Goal: Navigation & Orientation: Understand site structure

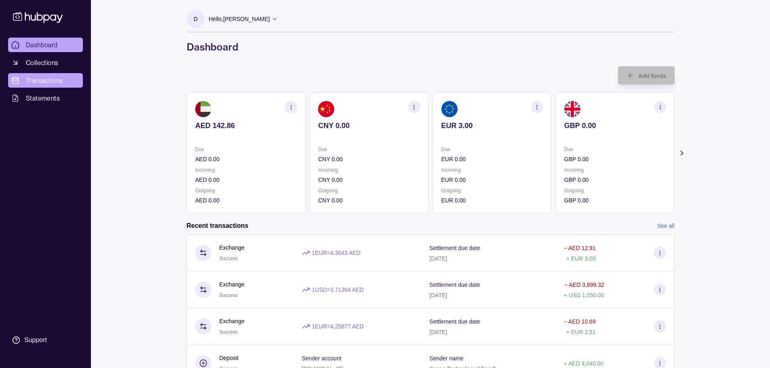
click at [46, 80] on span "Transactions" at bounding box center [44, 81] width 37 height 10
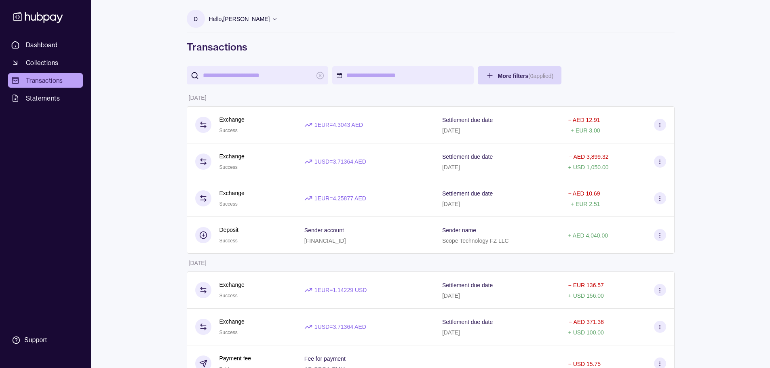
click at [48, 52] on ul "Dashboard Collections Transactions Statements" at bounding box center [45, 72] width 75 height 68
click at [49, 50] on link "Dashboard" at bounding box center [45, 45] width 75 height 15
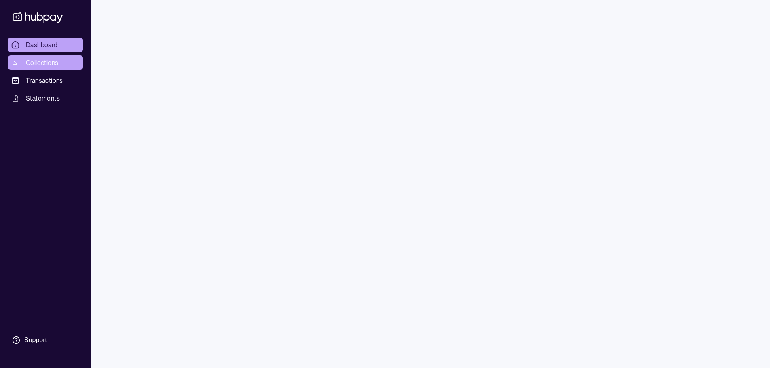
click at [49, 58] on span "Collections" at bounding box center [42, 63] width 32 height 10
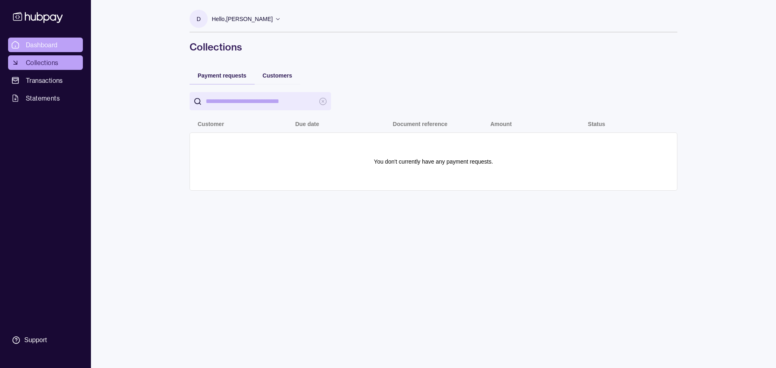
click at [50, 41] on span "Dashboard" at bounding box center [42, 45] width 32 height 10
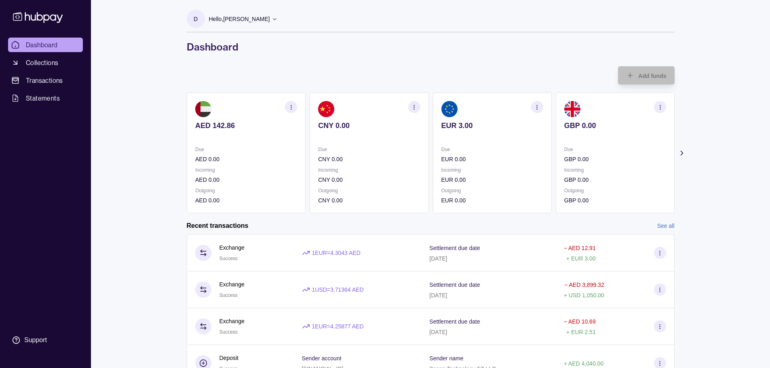
click at [680, 154] on icon at bounding box center [681, 153] width 8 height 8
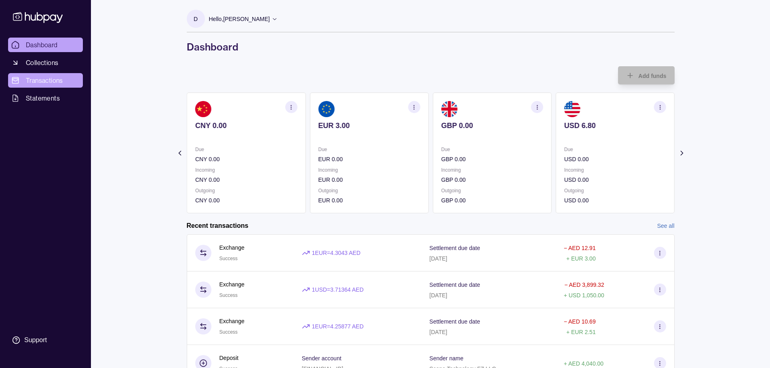
click at [46, 85] on span "Transactions" at bounding box center [44, 81] width 37 height 10
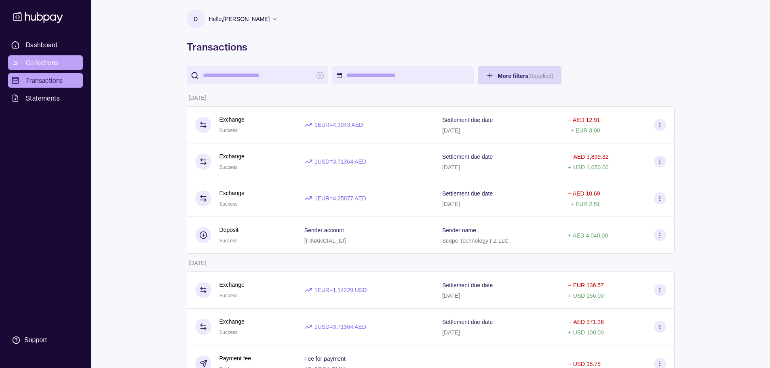
click at [65, 69] on link "Collections" at bounding box center [45, 62] width 75 height 15
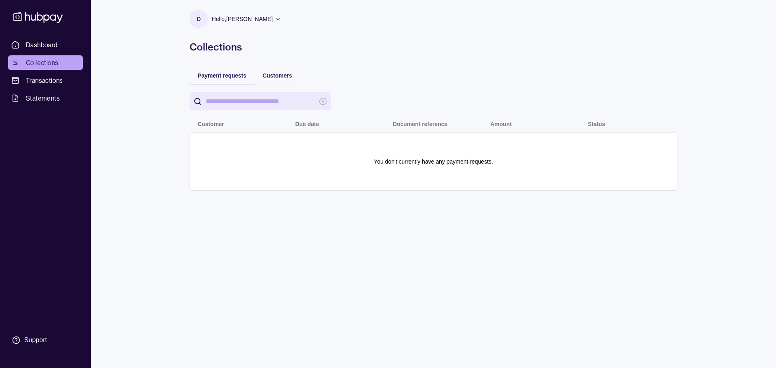
click at [260, 73] on div "Customers" at bounding box center [271, 75] width 42 height 10
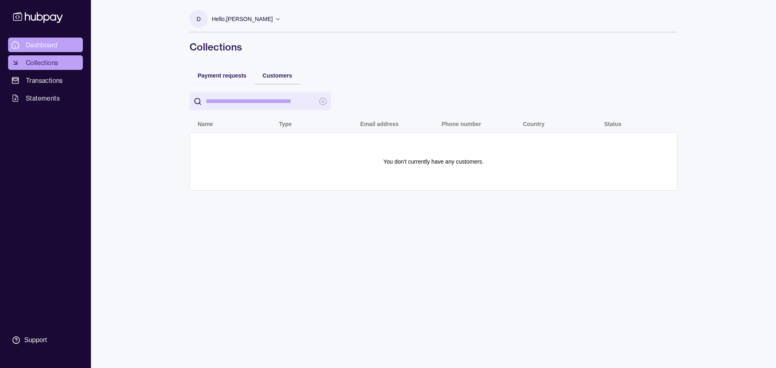
click at [69, 48] on link "Dashboard" at bounding box center [45, 45] width 75 height 15
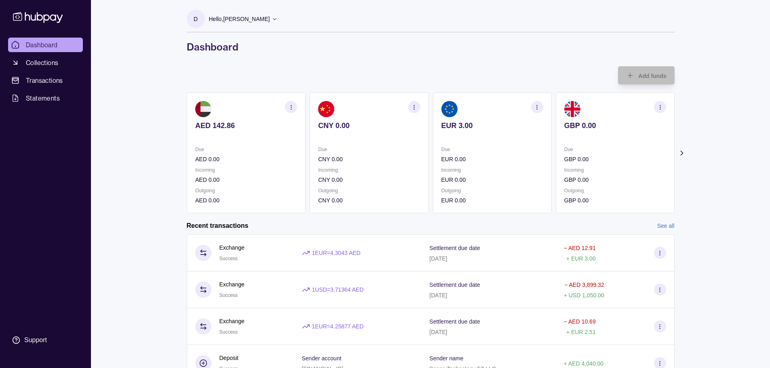
click at [683, 151] on icon at bounding box center [681, 153] width 8 height 8
click at [250, 23] on div "Hello, [PERSON_NAME]" at bounding box center [243, 19] width 69 height 17
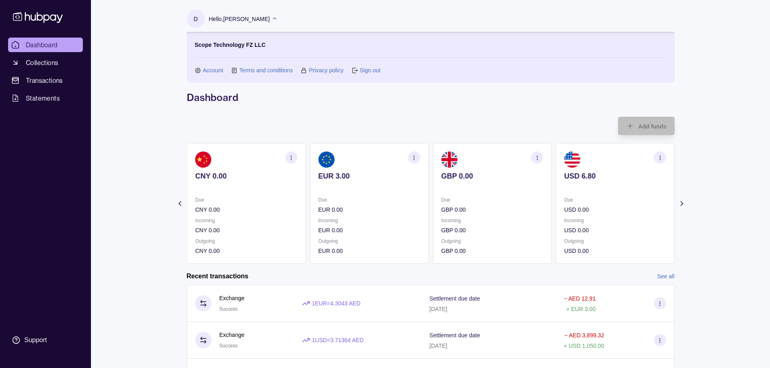
click at [250, 23] on div "Hello, [PERSON_NAME]" at bounding box center [243, 19] width 69 height 17
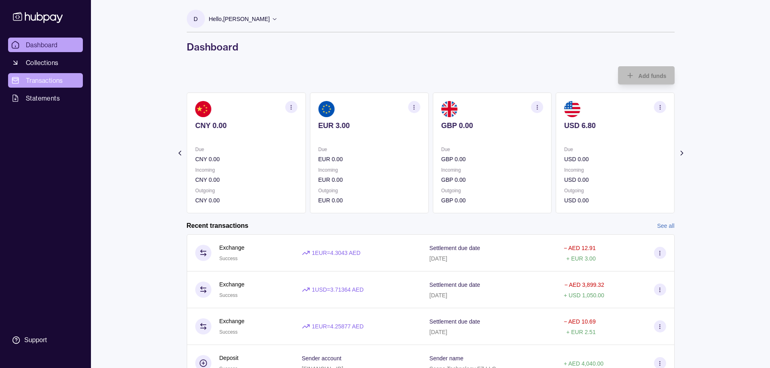
click at [40, 84] on span "Transactions" at bounding box center [44, 81] width 37 height 10
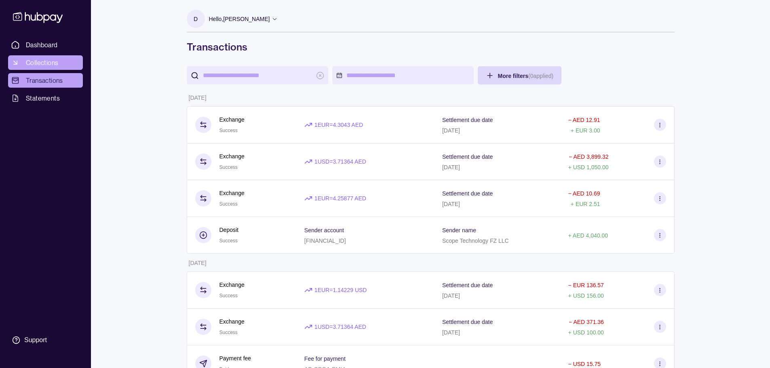
click at [50, 60] on span "Collections" at bounding box center [42, 63] width 32 height 10
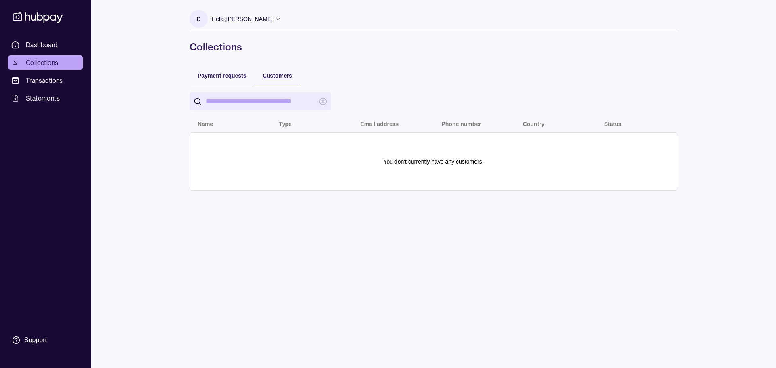
click at [282, 74] on span "Customers" at bounding box center [277, 75] width 29 height 6
click at [231, 77] on span "Payment requests" at bounding box center [222, 75] width 49 height 6
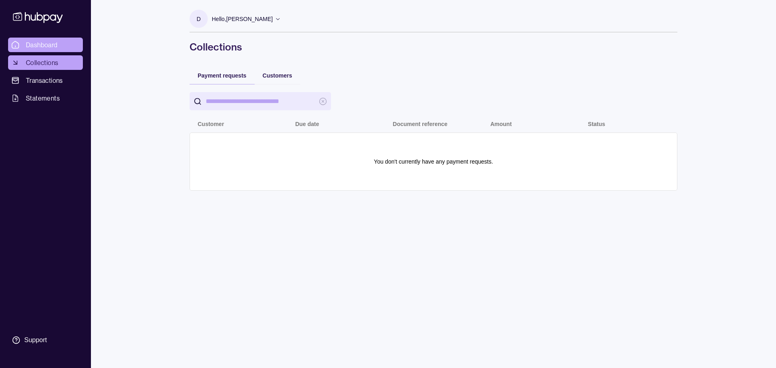
click at [39, 39] on link "Dashboard" at bounding box center [45, 45] width 75 height 15
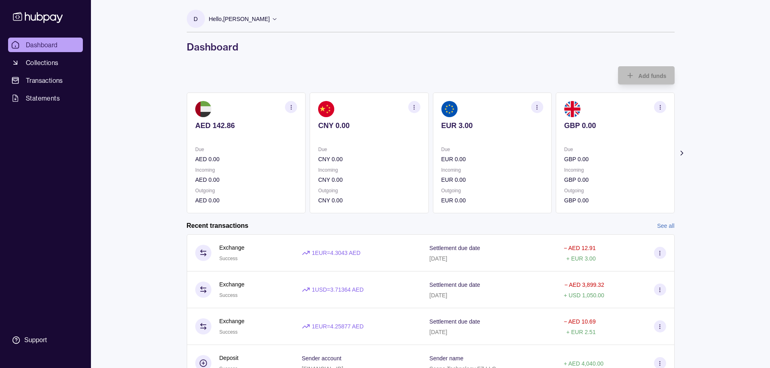
click at [538, 107] on icon "button" at bounding box center [537, 107] width 6 height 6
click at [504, 48] on h1 "Dashboard" at bounding box center [431, 46] width 488 height 13
click at [495, 131] on div "EUR 3.00" at bounding box center [492, 131] width 102 height 20
click at [660, 108] on icon "button" at bounding box center [659, 107] width 6 height 6
click at [702, 95] on div "Dashboard Collections Transactions Statements Support D Hello, [PERSON_NAME] Sc…" at bounding box center [385, 222] width 770 height 444
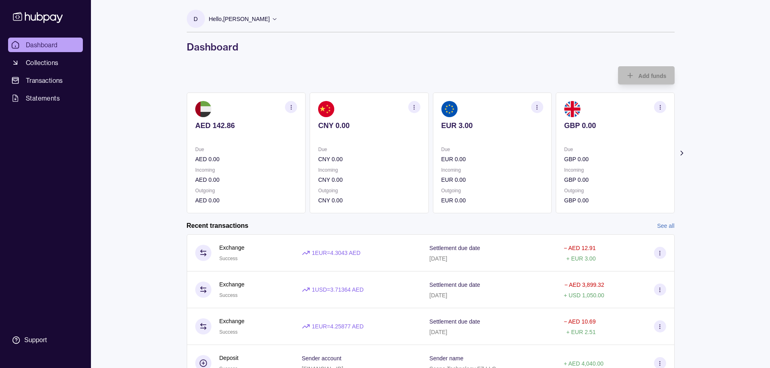
click at [667, 224] on link "See all" at bounding box center [665, 225] width 17 height 9
drag, startPoint x: 113, startPoint y: 25, endPoint x: 106, endPoint y: 16, distance: 11.6
click at [106, 16] on div "Dashboard Collections Transactions Statements Support D Hello, [PERSON_NAME] Sc…" at bounding box center [385, 222] width 770 height 444
click at [249, 15] on p "Hello, [PERSON_NAME]" at bounding box center [239, 19] width 61 height 9
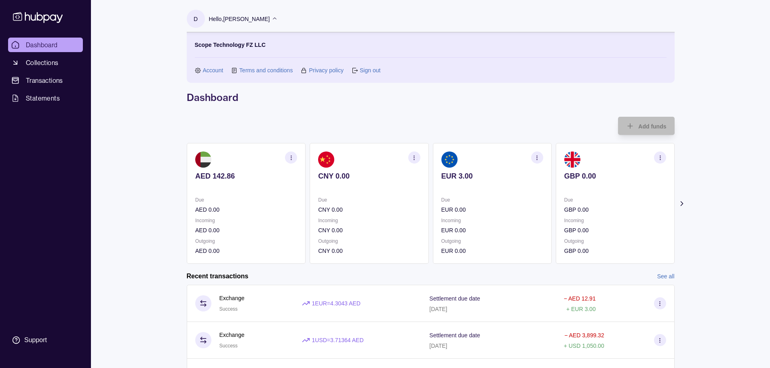
click at [249, 15] on p "Hello, [PERSON_NAME]" at bounding box center [239, 19] width 61 height 9
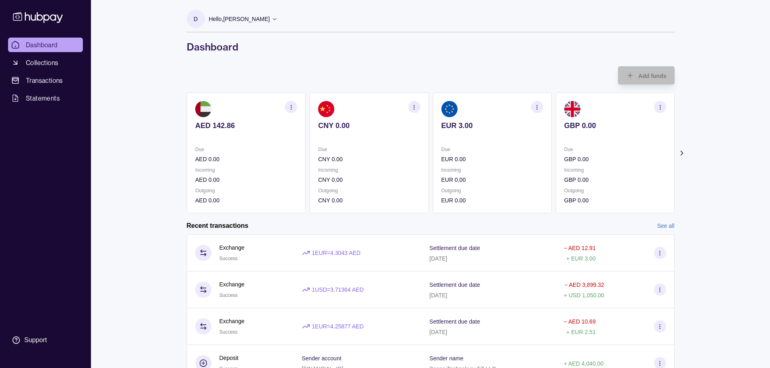
click at [290, 104] on icon "button" at bounding box center [291, 107] width 6 height 6
click at [297, 79] on div "Add funds AED 142.86 Due AED 0.00 Incoming AED 0.00 Outgoing AED 0.00 View tran…" at bounding box center [431, 139] width 488 height 147
drag, startPoint x: 369, startPoint y: 56, endPoint x: 365, endPoint y: 54, distance: 5.1
drag, startPoint x: 365, startPoint y: 54, endPoint x: 345, endPoint y: 46, distance: 21.4
click at [345, 46] on h1 "Dashboard" at bounding box center [431, 46] width 488 height 13
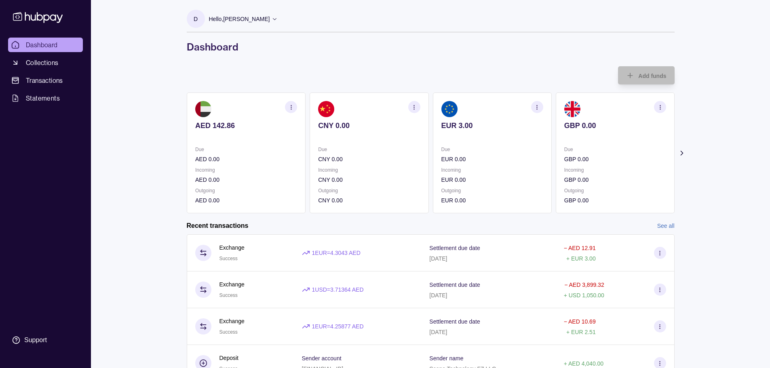
click at [679, 148] on section "Add funds AED 142.86 Due AED 0.00 Incoming AED 0.00 Outgoing AED 0.00 CNY 0.00 …" at bounding box center [430, 250] width 520 height 368
click at [680, 148] on section "Add funds AED 142.86 Due AED 0.00 Incoming AED 0.00 Outgoing AED 0.00 CNY 0.00 …" at bounding box center [430, 250] width 520 height 368
click at [681, 153] on icon at bounding box center [681, 153] width 8 height 8
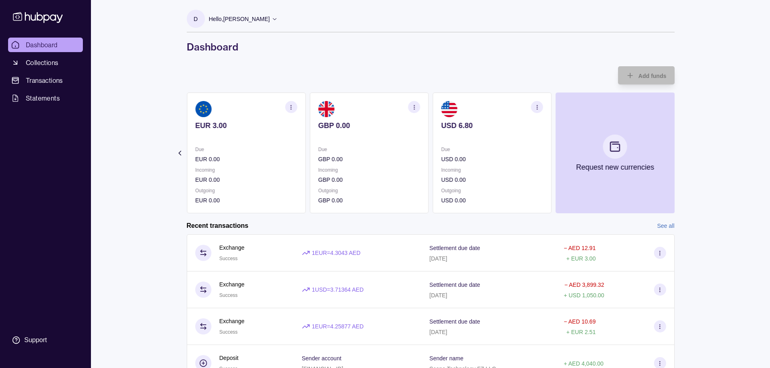
click at [180, 153] on icon at bounding box center [179, 153] width 8 height 8
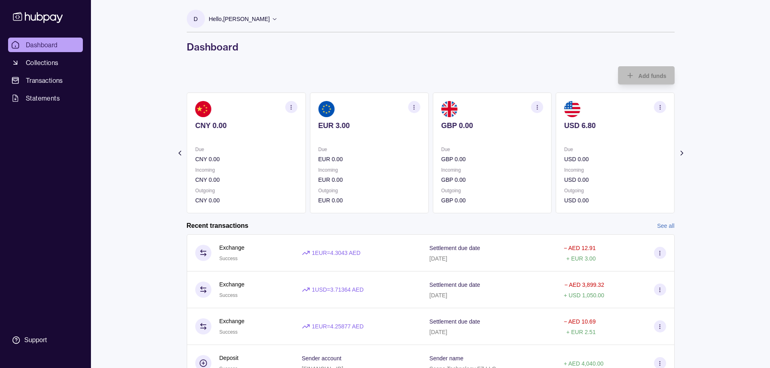
click at [180, 153] on icon at bounding box center [179, 153] width 8 height 8
click at [180, 153] on section "Add funds AED 142.86 Due AED 0.00 Incoming AED 0.00 Outgoing AED 0.00 CNY 0.00 …" at bounding box center [430, 250] width 520 height 368
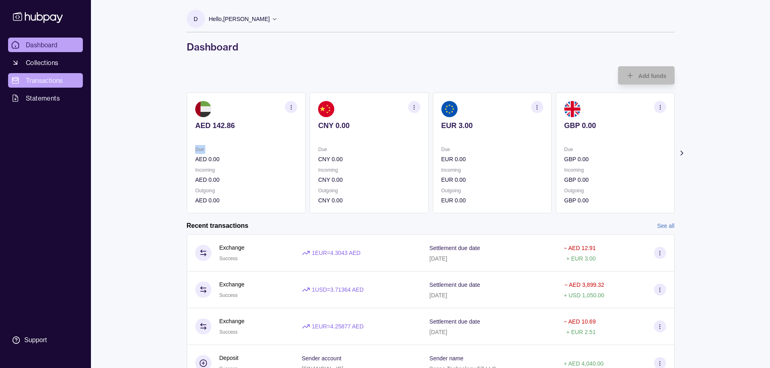
click at [61, 78] on span "Transactions" at bounding box center [44, 81] width 37 height 10
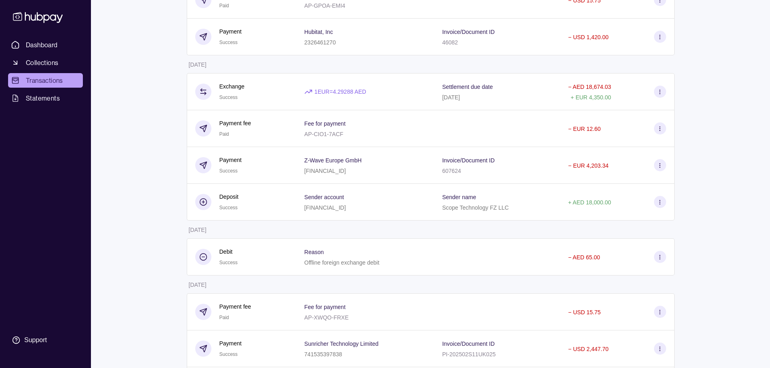
scroll to position [40, 0]
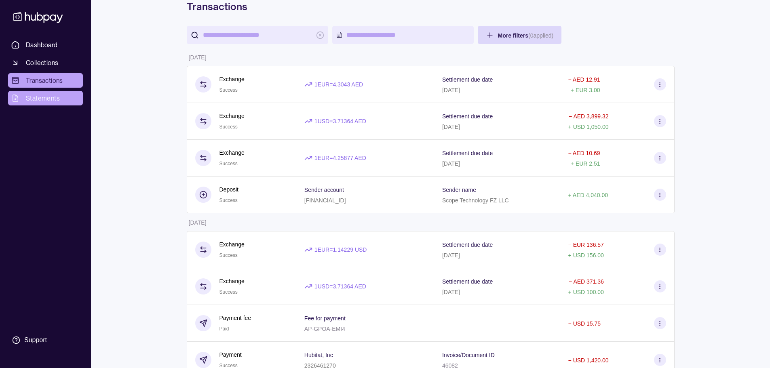
click at [40, 102] on span "Statements" at bounding box center [43, 98] width 34 height 10
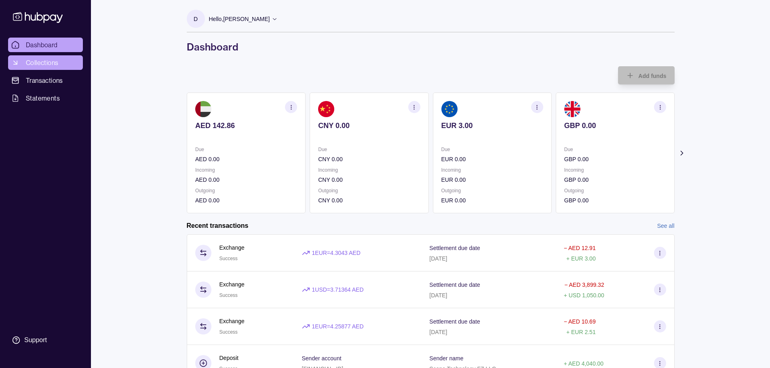
click at [46, 62] on span "Collections" at bounding box center [42, 63] width 32 height 10
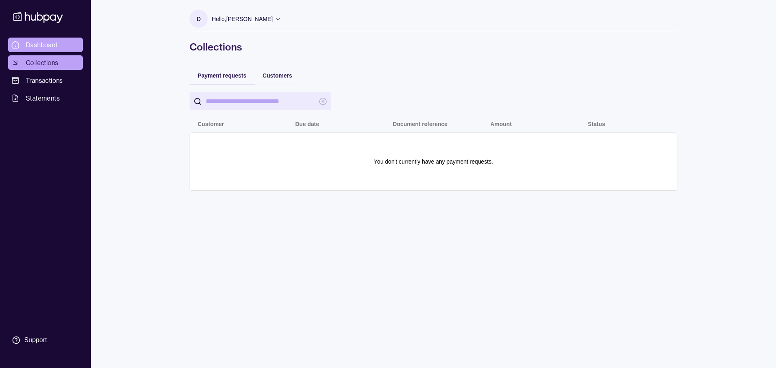
click at [53, 42] on span "Dashboard" at bounding box center [42, 45] width 32 height 10
